Goal: Transaction & Acquisition: Subscribe to service/newsletter

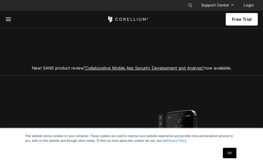
click at [238, 17] on span "Free Trial" at bounding box center [242, 19] width 20 height 6
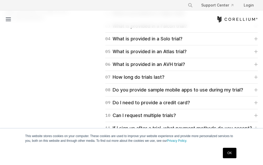
scroll to position [757, 0]
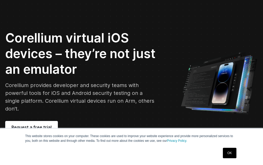
scroll to position [52, 0]
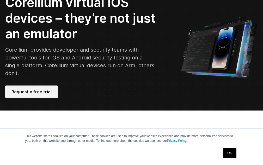
click at [38, 89] on link "Request a free trial" at bounding box center [31, 92] width 53 height 13
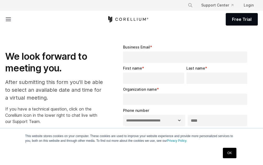
select select "**"
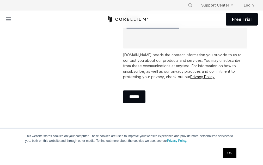
scroll to position [209, 0]
